Goal: Check status

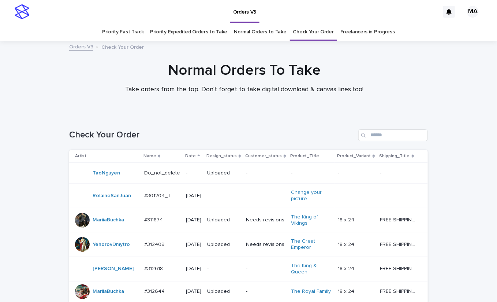
scroll to position [429, 0]
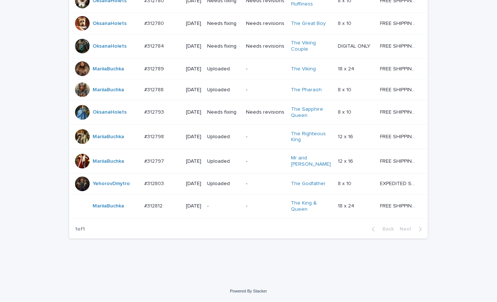
scroll to position [454, 0]
